Goal: Information Seeking & Learning: Learn about a topic

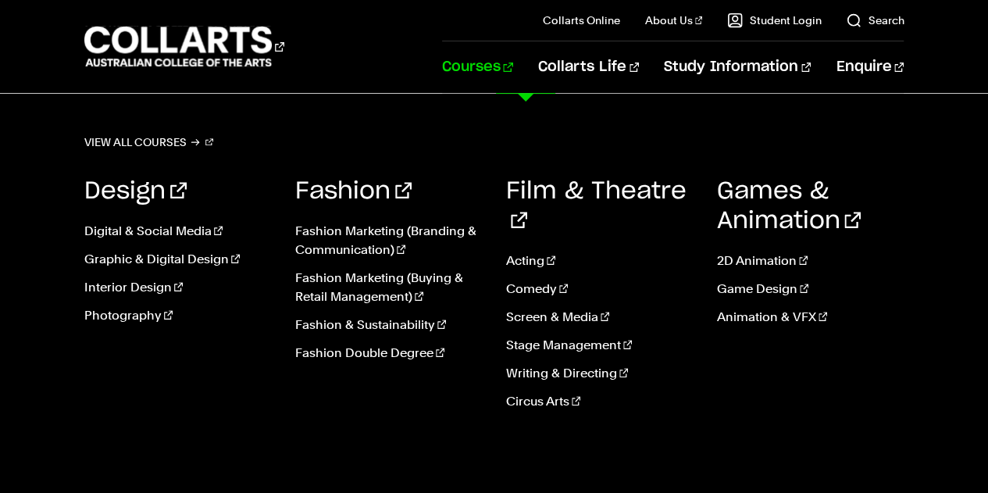
scroll to position [255, 0]
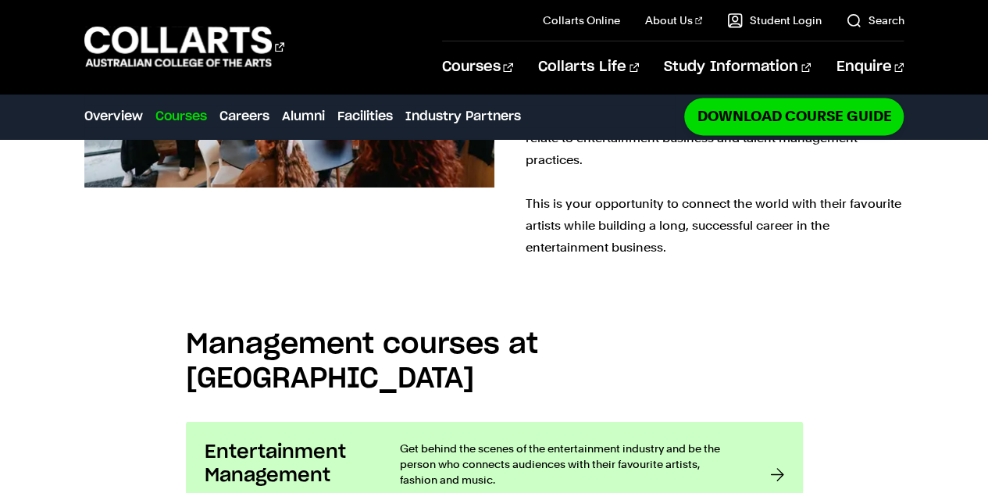
scroll to position [1065, 0]
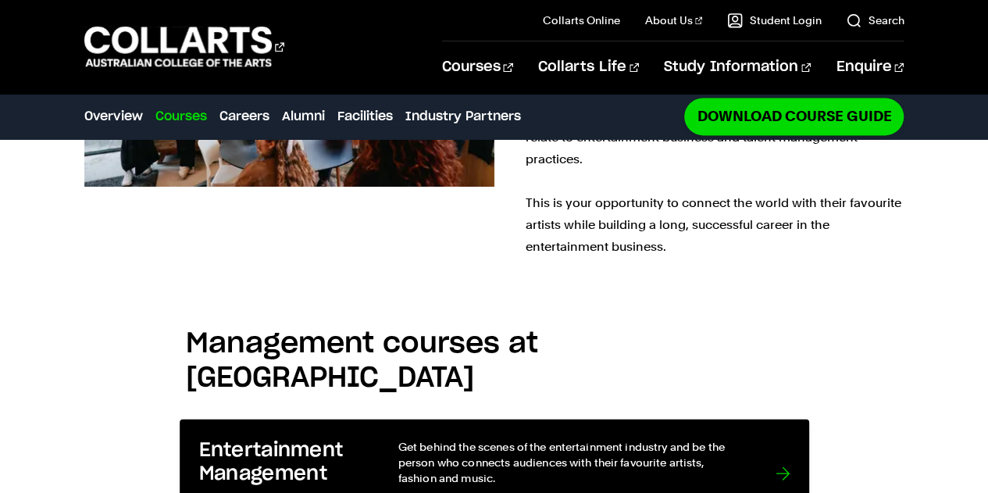
click at [351, 439] on h3 "Entertainment Management" at bounding box center [281, 463] width 167 height 48
click at [790, 419] on link "Entertainment Management Available Online Get behind the scenes of the entertai…" at bounding box center [495, 473] width 630 height 109
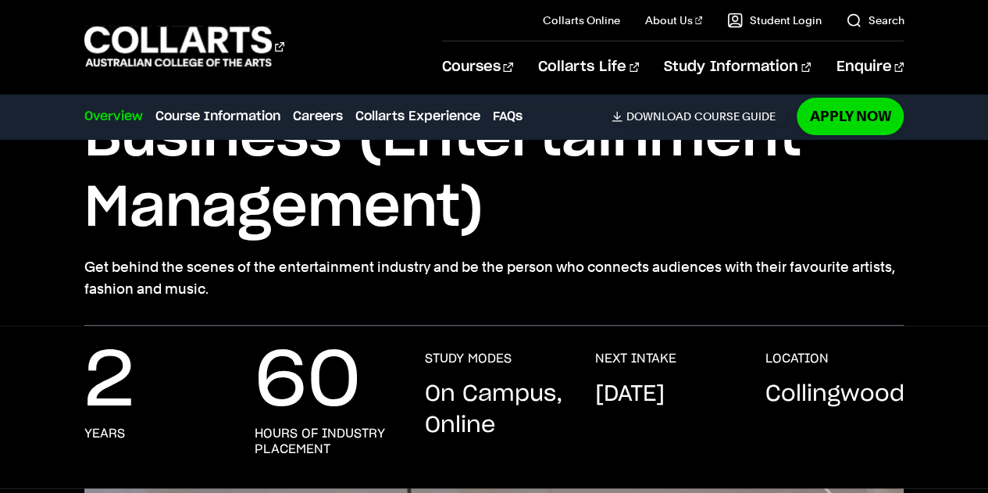
click at [576, 291] on p "Get behind the scenes of the entertainment industry and be the person who conne…" at bounding box center [494, 278] width 820 height 44
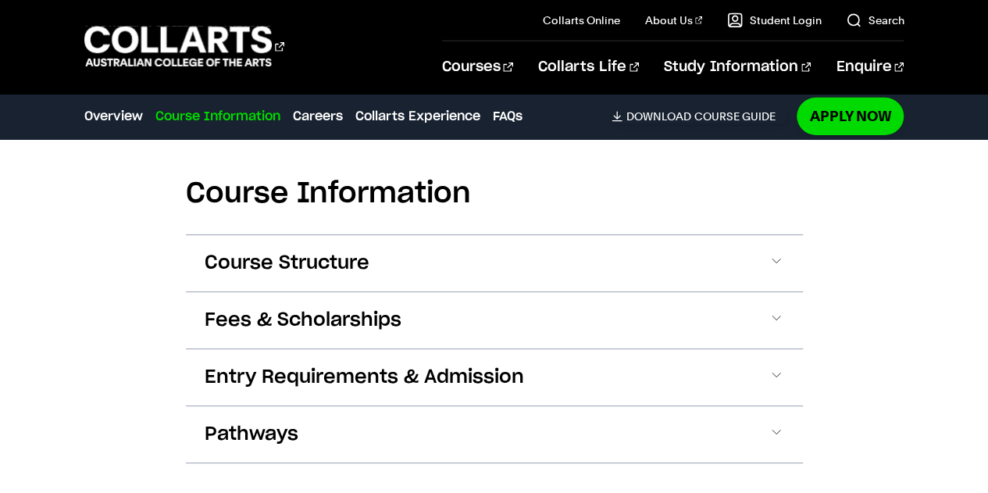
scroll to position [2478, 0]
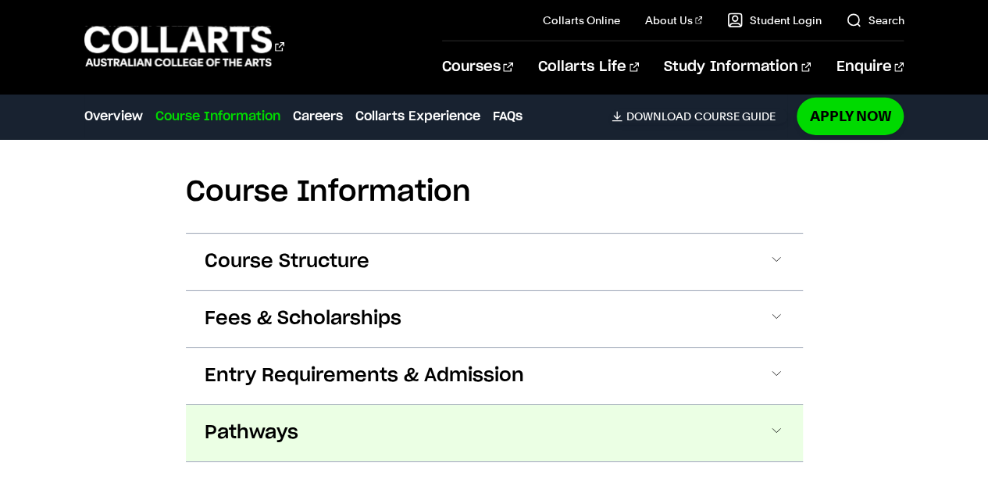
click at [454, 405] on button "Pathways" at bounding box center [494, 433] width 617 height 56
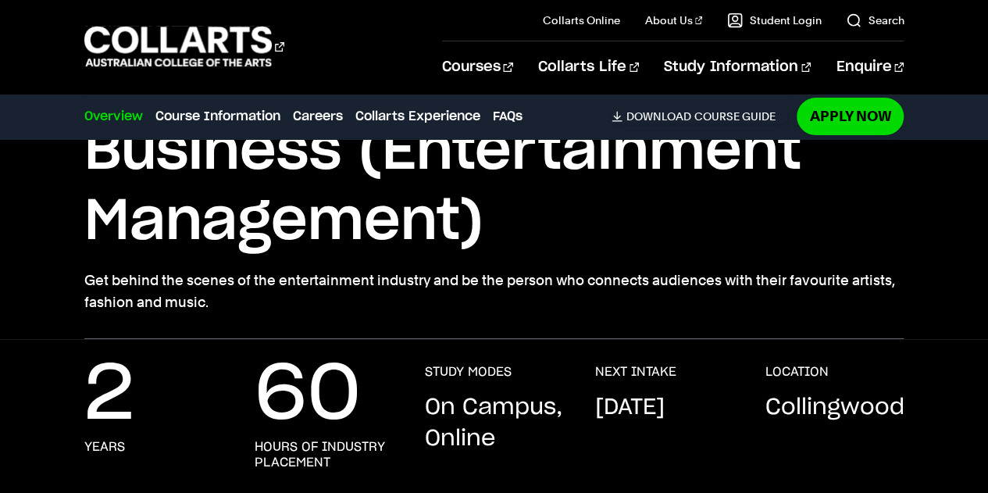
scroll to position [198, 0]
